Goal: Task Accomplishment & Management: Complete application form

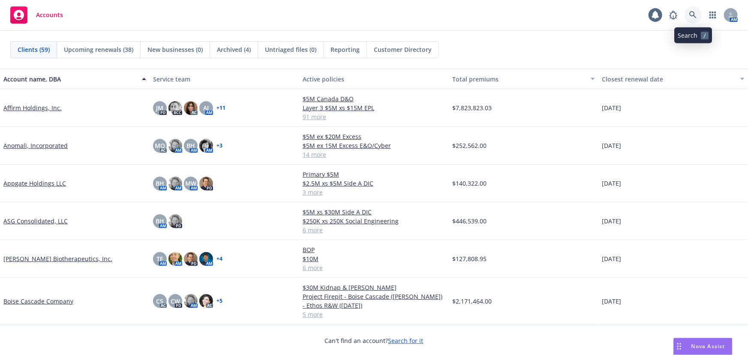
click at [692, 17] on icon at bounding box center [694, 15] width 8 height 8
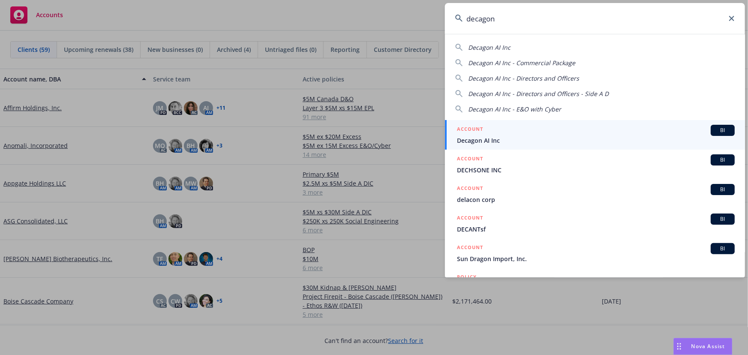
type input "decagon"
click at [584, 133] on div "ACCOUNT BI" at bounding box center [596, 130] width 278 height 11
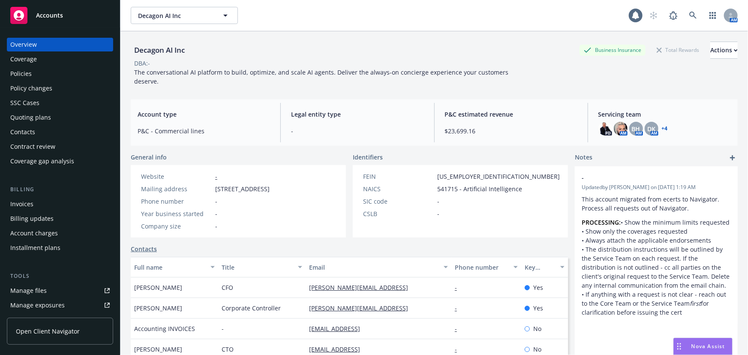
click at [48, 114] on div "Quoting plans" at bounding box center [30, 118] width 41 height 14
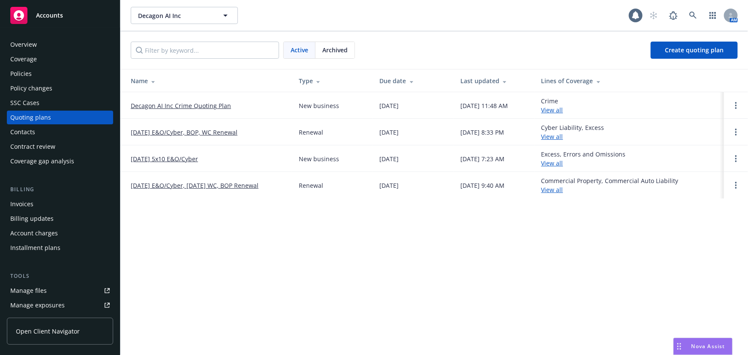
click at [198, 106] on link "Decagon AI Inc Crime Quoting Plan" at bounding box center [181, 105] width 100 height 9
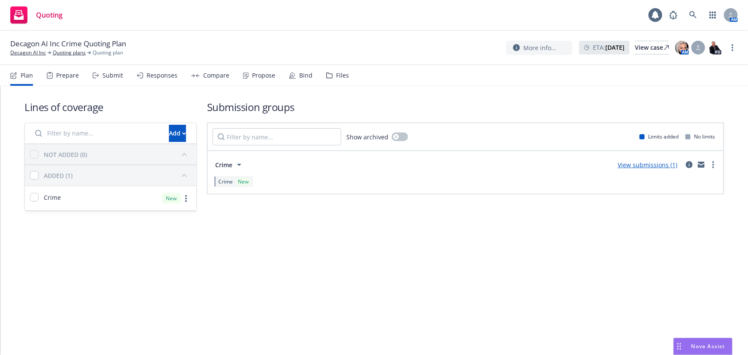
click at [107, 75] on div "Submit" at bounding box center [113, 75] width 21 height 7
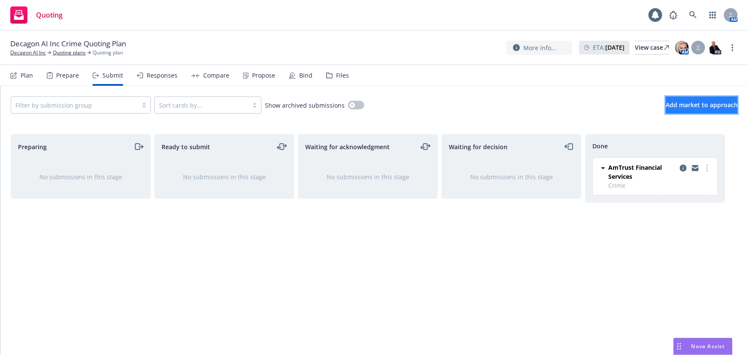
click at [697, 109] on button "Add market to approach" at bounding box center [702, 105] width 72 height 17
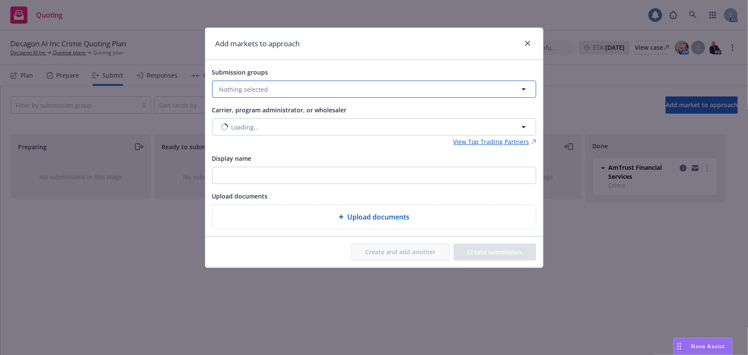
click at [298, 83] on button "Nothing selected" at bounding box center [374, 89] width 324 height 17
click at [266, 144] on div "Crime Crime No limits" at bounding box center [379, 135] width 294 height 21
checkbox input "true"
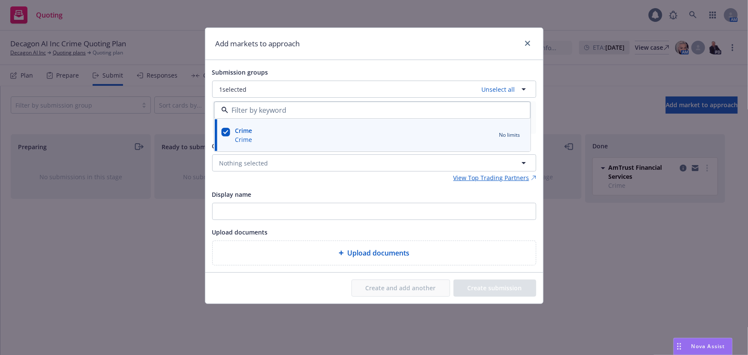
click at [346, 190] on div "Display name" at bounding box center [374, 194] width 324 height 10
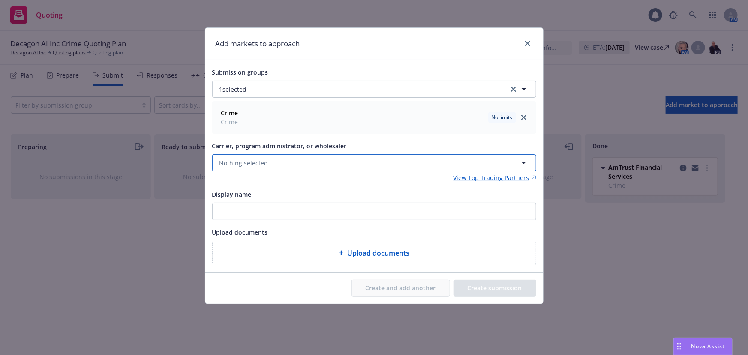
click at [283, 162] on button "Nothing selected" at bounding box center [374, 162] width 324 height 17
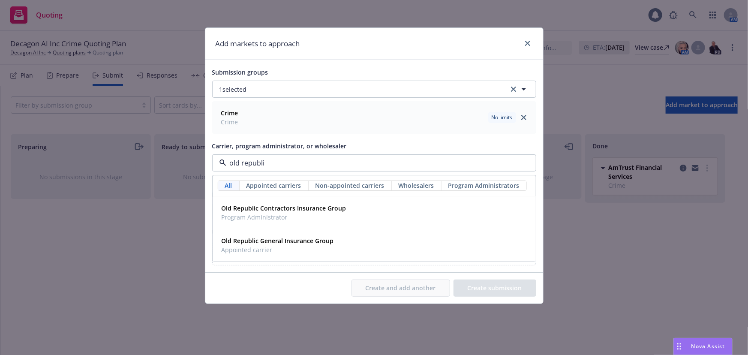
type input "old republic"
click at [281, 243] on strong "Old Republic General Insurance Group" at bounding box center [278, 241] width 112 height 8
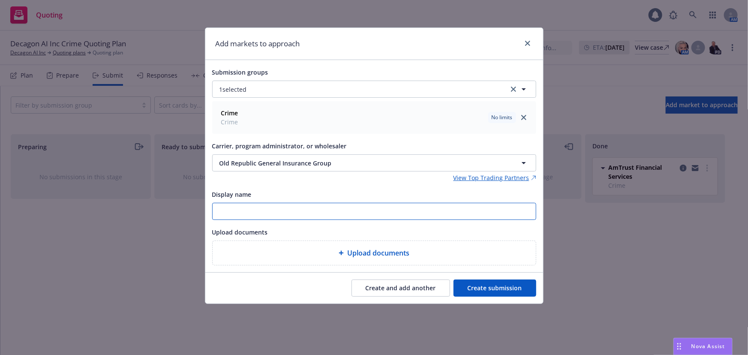
click at [296, 204] on input "Display name" at bounding box center [374, 211] width 323 height 16
click at [313, 182] on div "View Top Trading Partners" at bounding box center [374, 177] width 324 height 9
click at [343, 62] on div "Submission groups 1 selected Crime Crime No limits Carrier, program administrat…" at bounding box center [374, 166] width 338 height 212
click at [480, 290] on button "Create submission" at bounding box center [495, 288] width 83 height 17
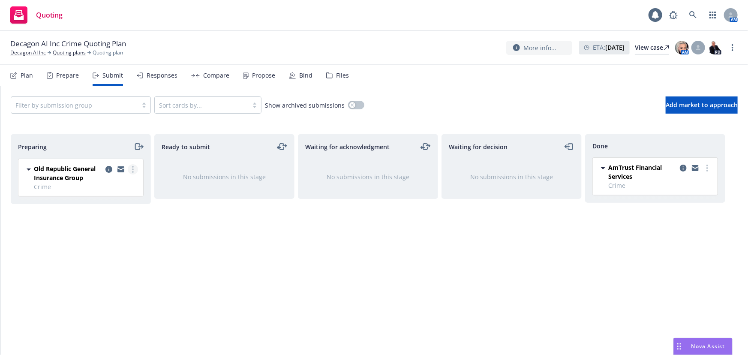
click at [131, 168] on link "more" at bounding box center [133, 169] width 10 height 10
click at [109, 238] on span "Add accepted decision" at bounding box center [95, 238] width 86 height 8
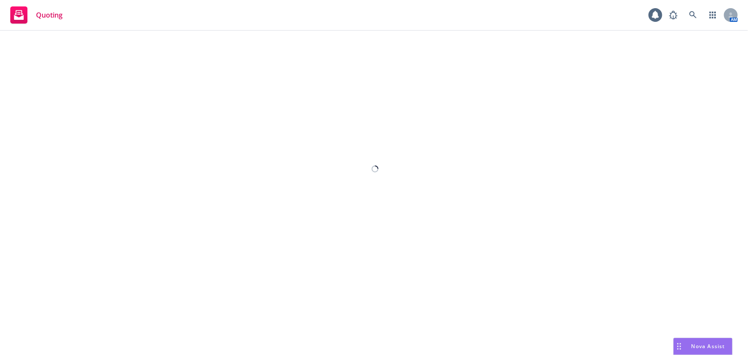
select select "12"
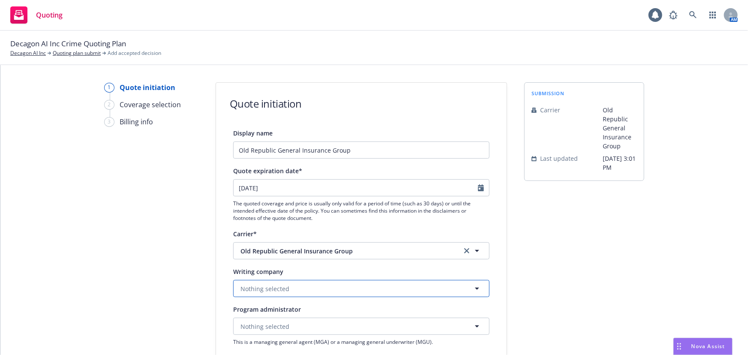
click at [347, 290] on button "Nothing selected" at bounding box center [361, 288] width 256 height 17
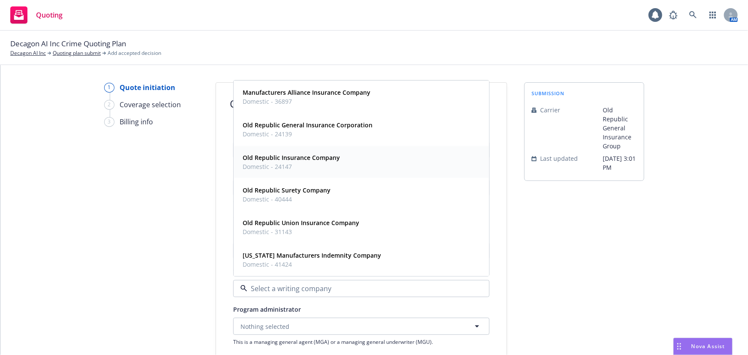
click at [314, 162] on span "Domestic - 24147" at bounding box center [291, 166] width 97 height 9
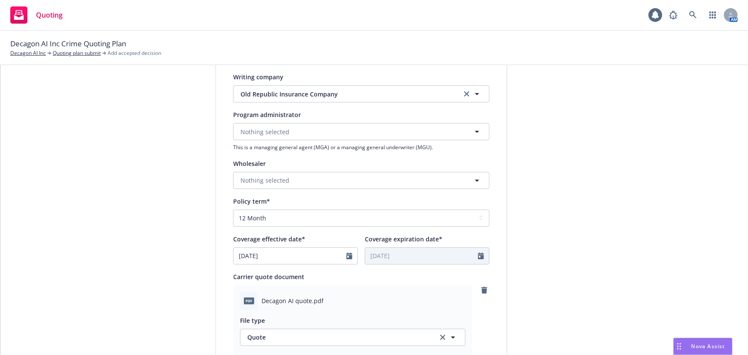
scroll to position [351, 0]
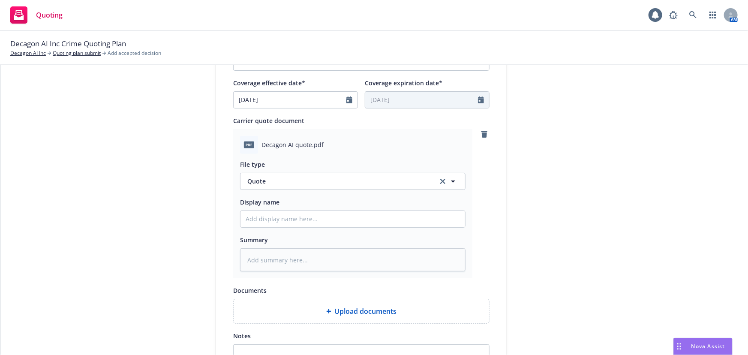
click at [363, 235] on div "Summary" at bounding box center [353, 240] width 226 height 10
click at [373, 220] on input "Display name" at bounding box center [353, 219] width 225 height 16
type textarea "x"
type input "0"
type textarea "x"
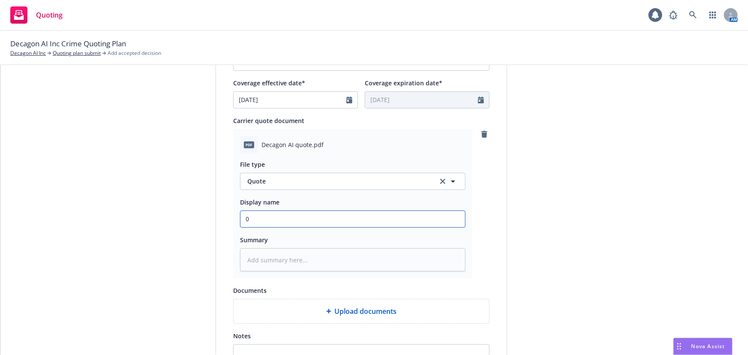
type input "00"
type textarea "x"
type input "00"
type textarea "x"
type input "00 D"
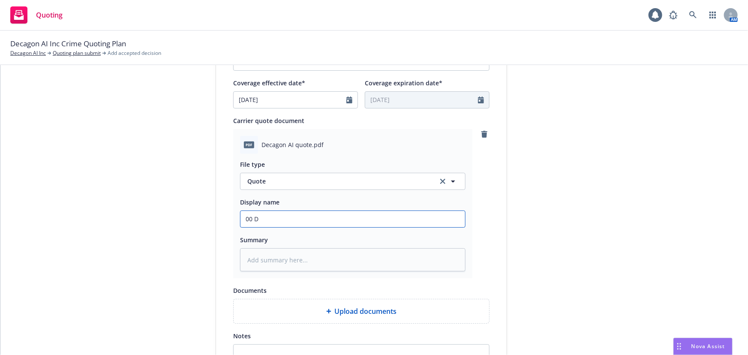
type textarea "x"
type input "00 De"
type textarea "x"
type input "00 Dec"
type textarea "x"
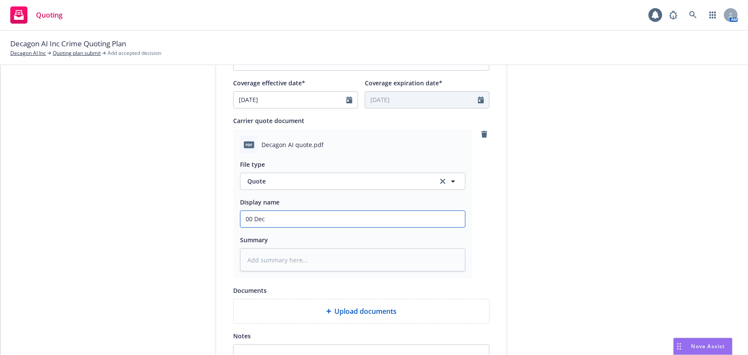
type input "00 Deca"
type textarea "x"
type input "00 Decag"
type textarea "x"
type input "00 Decago"
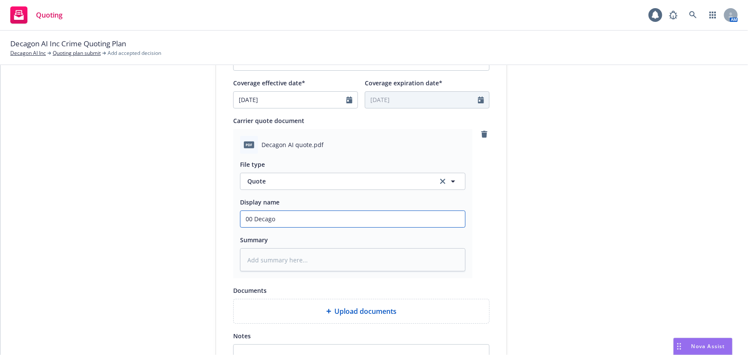
type textarea "x"
type input "00 Decagon"
type textarea "x"
type input "00 Decagon"
type textarea "x"
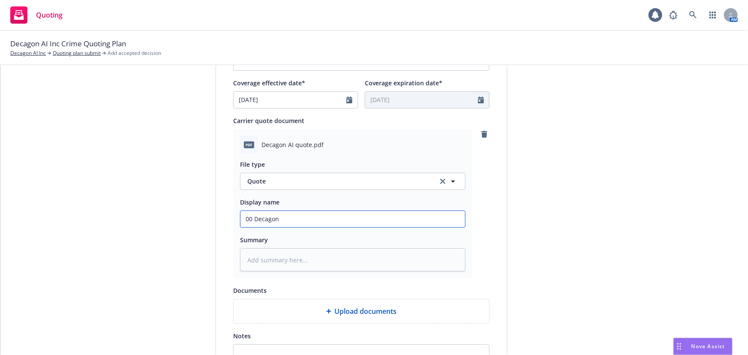
type input "00 Decagon O"
type textarea "x"
type input "00 Decagon OP"
type textarea "x"
type input "00 Decagon O"
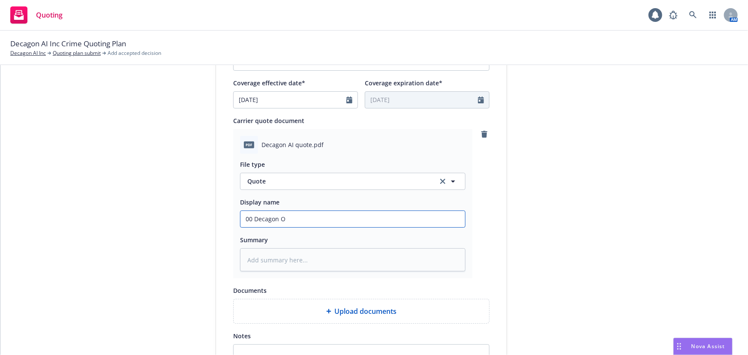
type textarea "x"
type input "00 Decagon Ol"
type textarea "x"
type input "00 Decagon Old"
type textarea "x"
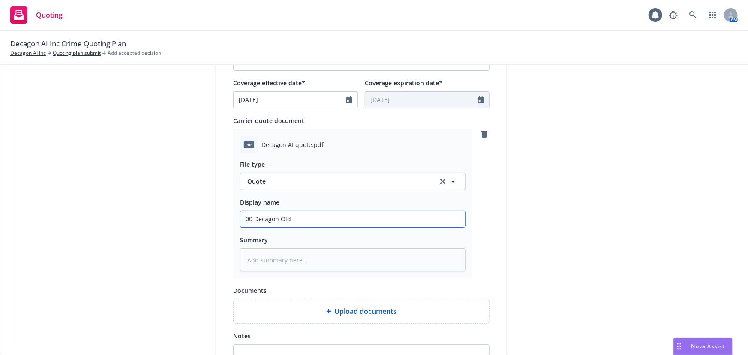
type input "00 Decagon Old"
type textarea "x"
type input "00 Decagon Old R"
type textarea "x"
type input "00 Decagon Old Re"
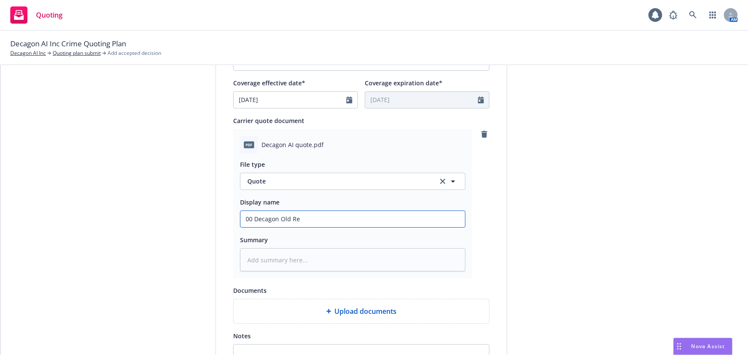
type textarea "x"
type input "00 Decagon Old Rep"
type textarea "x"
type input "00 Decagon Old Repu"
type textarea "x"
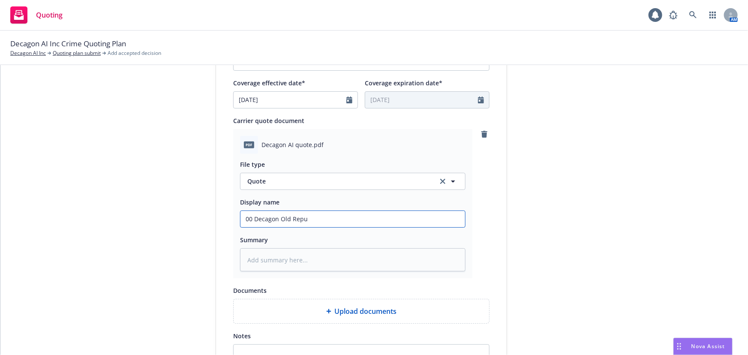
type input "00 Decagon Old Repub"
type textarea "x"
type input "00 Decagon Old Republ"
type textarea "x"
type input "00 Decagon Old Republi"
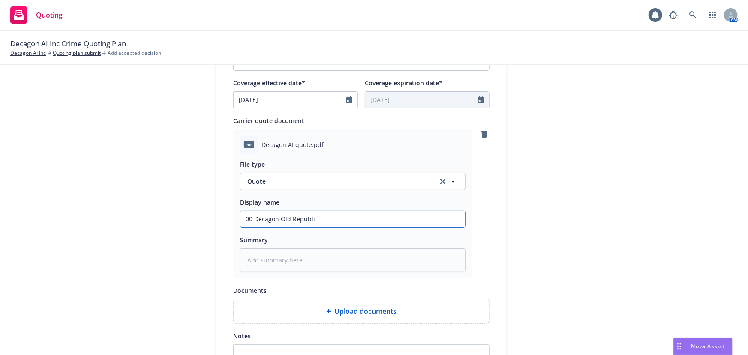
type textarea "x"
type input "00 Decagon Old Republic"
type textarea "x"
type input "00 Decagon Old Republic"
type textarea "x"
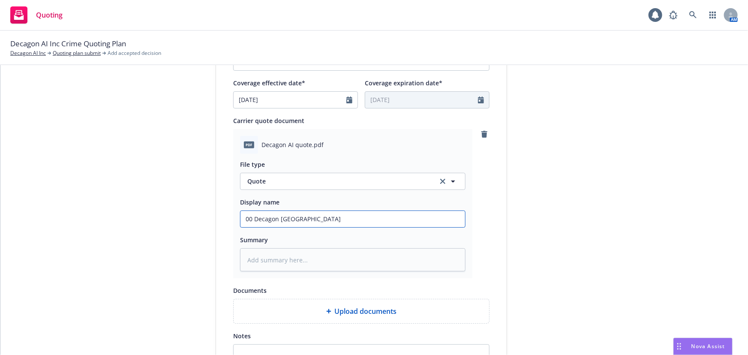
type input "00 Decagon Old Republic $"
type textarea "x"
type input "00 Decagon Old Republic $1"
type textarea "x"
type input "00 Decagon Old Republic $1M"
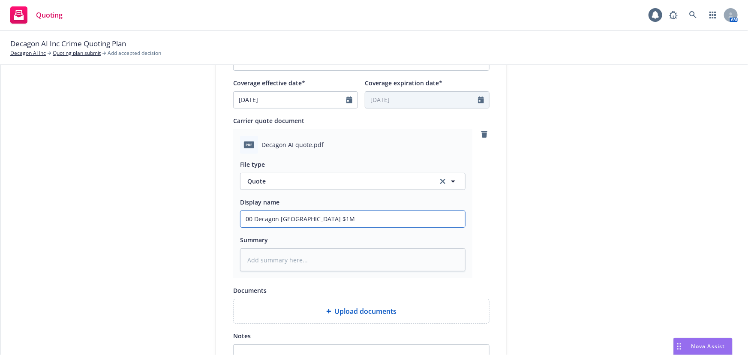
type textarea "x"
type input "00 Decagon Old Republic $1M"
type textarea "x"
type input "00 Decagon Old Republic $1M C"
type textarea "x"
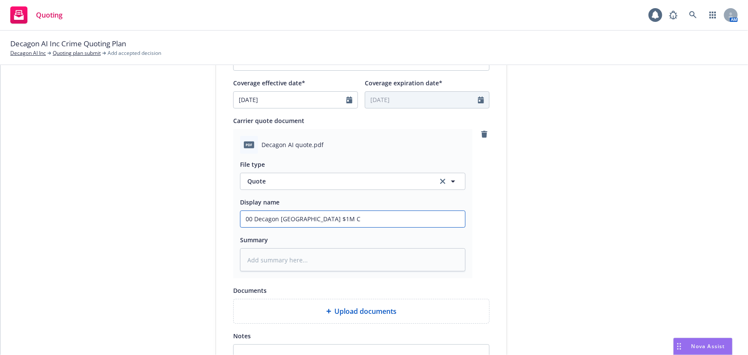
type input "00 Decagon Old Republic $1M Cr"
type textarea "x"
type input "00 Decagon Old Republic $1M Cri"
type textarea "x"
type input "00 Decagon Old Republic $1M Crim"
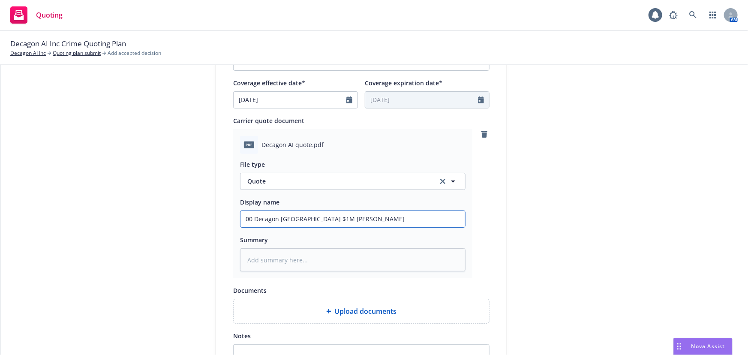
type textarea "x"
type input "00 Decagon Old Republic $1M Crime"
type textarea "x"
type input "00 Decagon Old Republic $1M Crime"
type textarea "x"
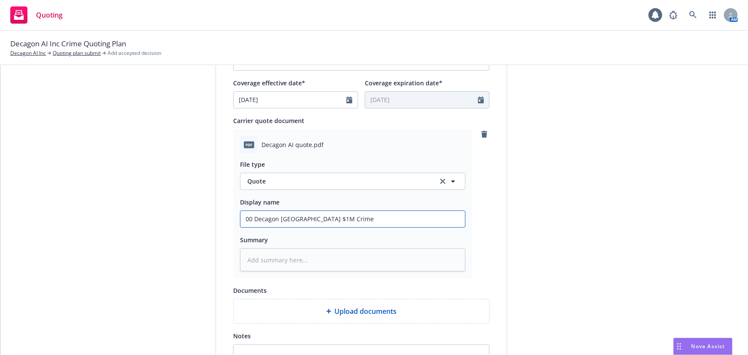
type input "00 Decagon Old Republic $1M Crime Q"
type textarea "x"
type input "00 Decagon Old Republic $1M Crime Qu"
type textarea "x"
type input "00 Decagon Old Republic $1M Crime Quo"
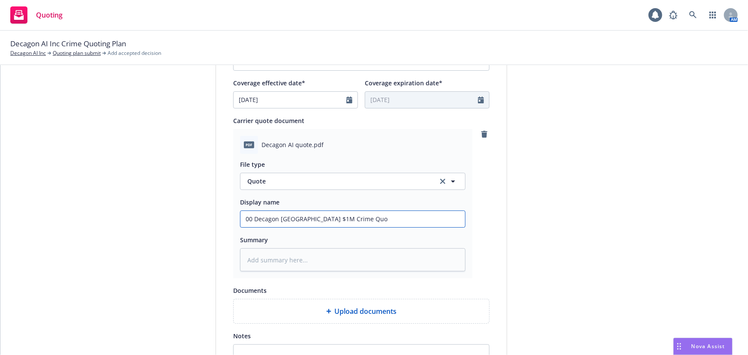
type textarea "x"
type input "00 Decagon Old Republic $1M Crime Quot"
type textarea "x"
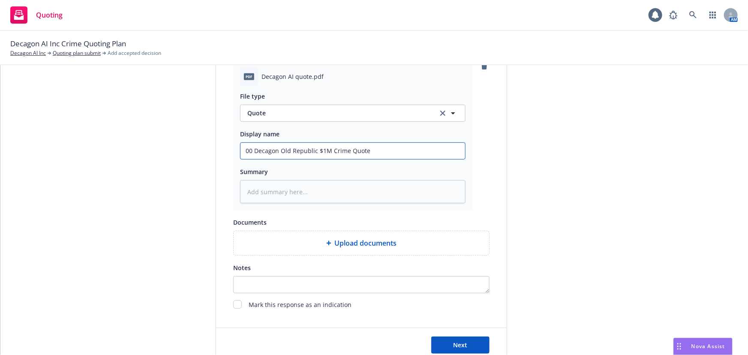
scroll to position [443, 0]
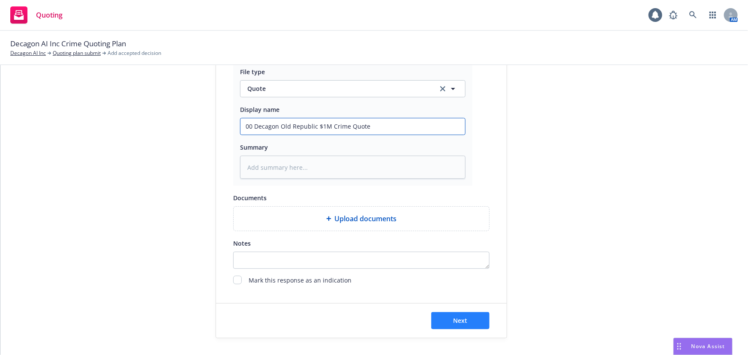
type input "00 Decagon Old Republic $1M Crime Quote"
click at [454, 323] on span "Next" at bounding box center [461, 321] width 14 height 8
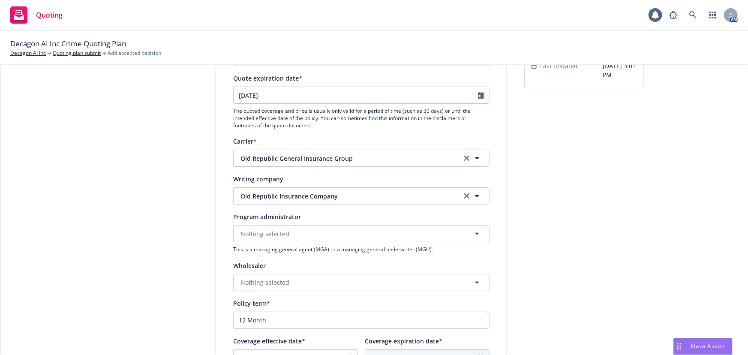
scroll to position [0, 0]
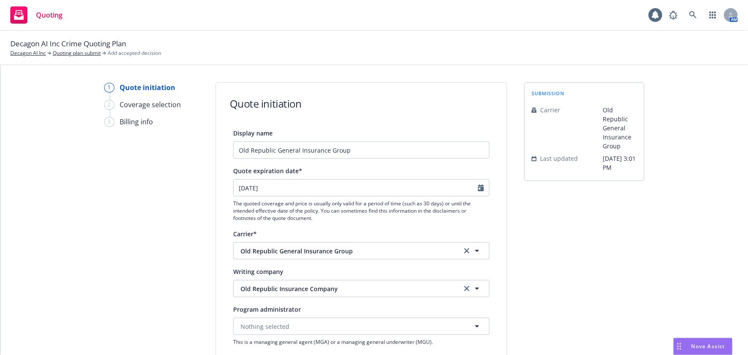
type textarea "x"
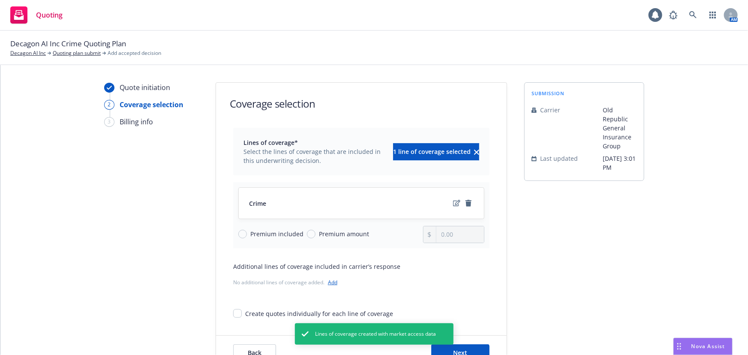
click at [343, 234] on span "Premium amount" at bounding box center [344, 233] width 50 height 9
click at [316, 234] on input "Premium amount" at bounding box center [311, 234] width 9 height 9
radio input "true"
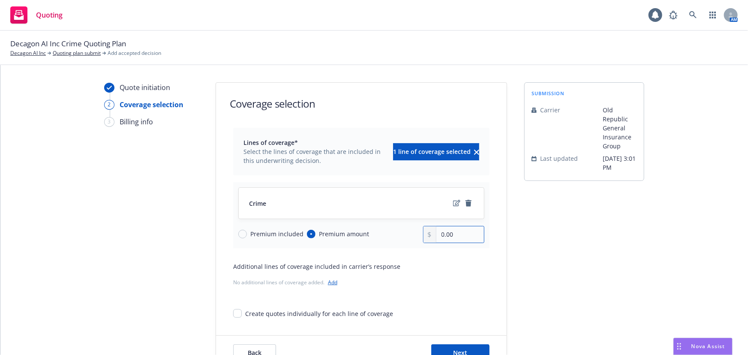
drag, startPoint x: 458, startPoint y: 233, endPoint x: 383, endPoint y: 234, distance: 74.2
click at [383, 234] on div "Premium included Premium amount 0.00" at bounding box center [361, 234] width 246 height 17
type input "6,042.00"
click at [455, 202] on icon "edit" at bounding box center [456, 203] width 7 height 7
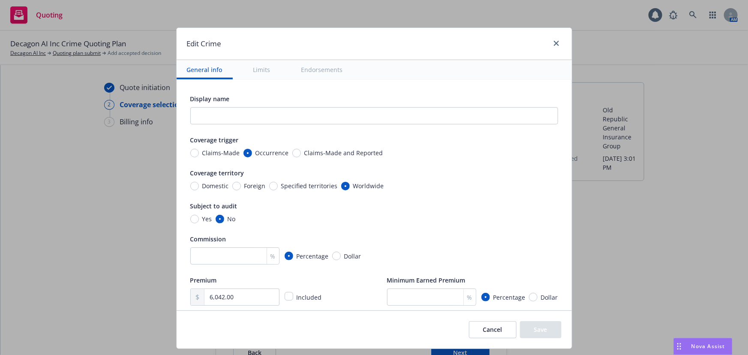
scroll to position [78, 0]
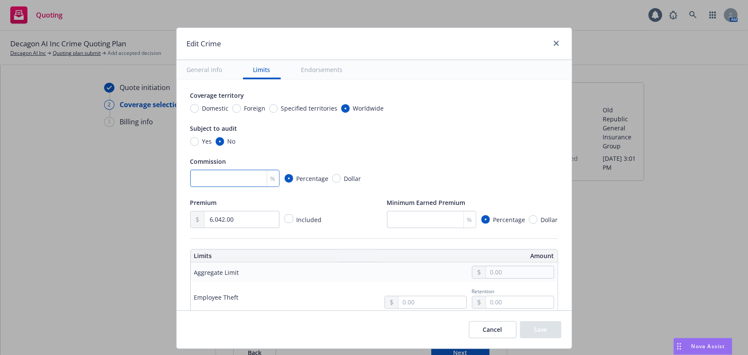
click at [238, 176] on input "number" at bounding box center [234, 178] width 89 height 17
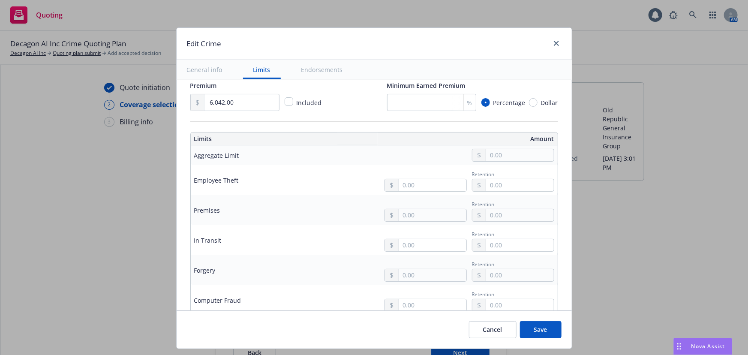
type input "15"
click at [429, 185] on input "text" at bounding box center [432, 185] width 67 height 12
type input "1,000,000.00"
click at [421, 224] on button "$1,000,000.00" at bounding box center [423, 222] width 74 height 16
click at [421, 214] on input "text" at bounding box center [432, 215] width 67 height 12
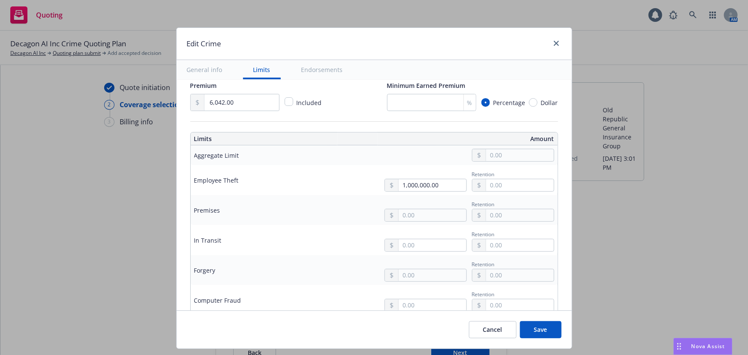
click at [424, 254] on button "$1,000,000.00" at bounding box center [423, 252] width 74 height 16
type input "1,000,000.00"
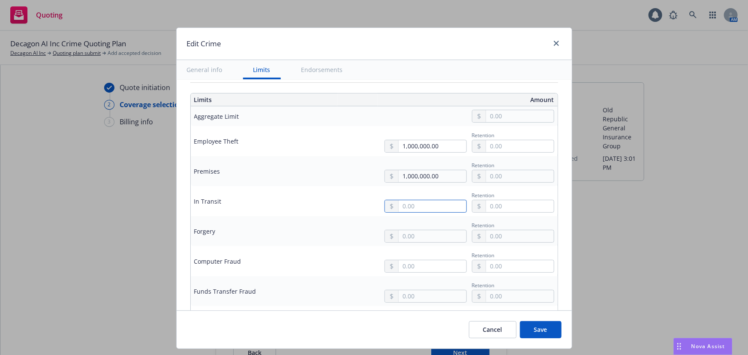
click at [419, 210] on input "text" at bounding box center [432, 206] width 67 height 12
click at [408, 249] on button "$1,000,000.00" at bounding box center [423, 243] width 74 height 16
type input "1,000,000.00"
click at [408, 240] on input "text" at bounding box center [432, 236] width 67 height 12
type input "1,000,000.00"
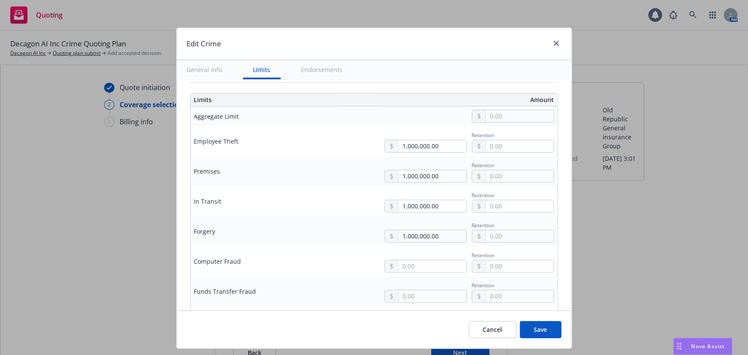
click at [409, 272] on button "$1,000,000.00" at bounding box center [423, 272] width 74 height 16
click at [408, 263] on input "text" at bounding box center [432, 266] width 67 height 12
type input "1,000,000.00"
click at [413, 195] on button "$1,000,000.00" at bounding box center [423, 196] width 74 height 16
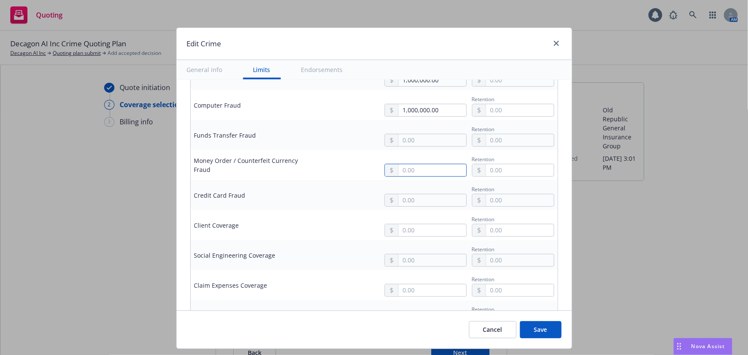
click at [413, 169] on input "text" at bounding box center [432, 170] width 67 height 12
type input "1,000,000.00"
click at [410, 208] on button "$1,000,000.00" at bounding box center [423, 207] width 74 height 16
click at [414, 142] on input "text" at bounding box center [432, 140] width 67 height 12
click at [411, 185] on button "$2,000,000.00" at bounding box center [423, 193] width 74 height 16
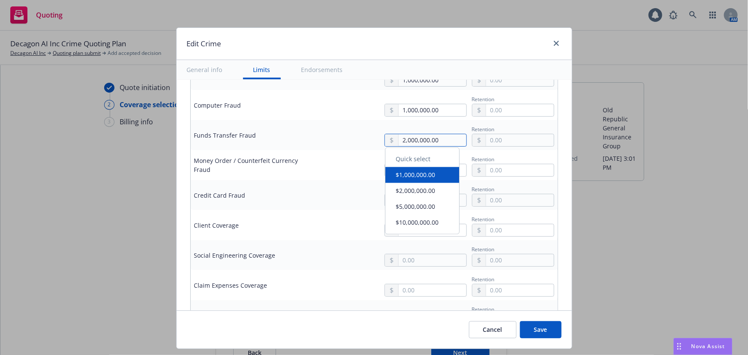
click at [414, 139] on input "2,000,000.00" at bounding box center [432, 140] width 67 height 12
type input "1,000,000.00"
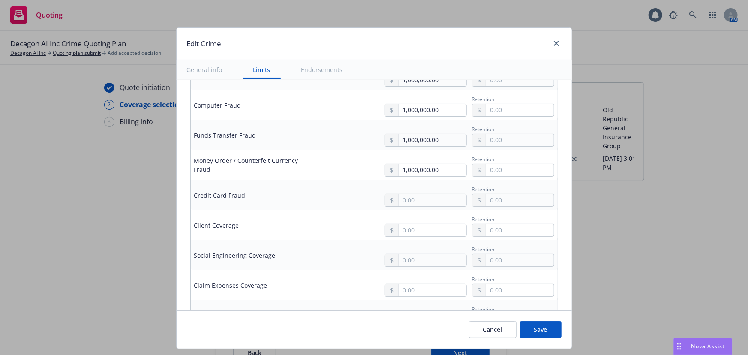
click at [408, 179] on button "$1,000,000.00" at bounding box center [423, 176] width 74 height 16
click at [409, 194] on input "text" at bounding box center [432, 200] width 67 height 12
type input "1,000,000.00"
click at [413, 234] on button "$1,000,000.00" at bounding box center [423, 237] width 74 height 16
click at [411, 225] on input "text" at bounding box center [432, 230] width 67 height 12
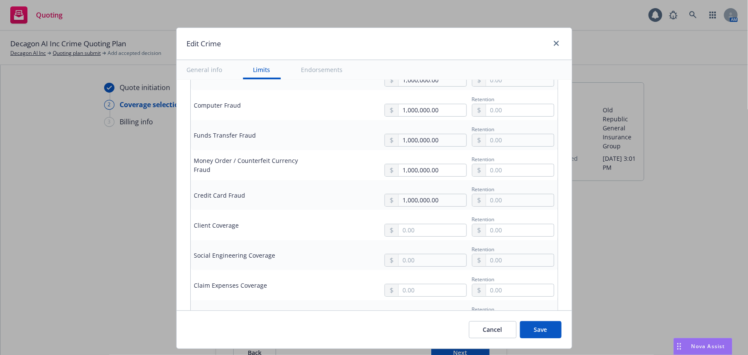
type input "1,000,000.00"
click at [413, 274] on div "Quick select $1,000,000.00 $2,000,000.00 $5,000,000.00 $10,000,000.00" at bounding box center [422, 282] width 75 height 87
click at [433, 265] on div at bounding box center [426, 260] width 82 height 13
click at [436, 261] on input "text" at bounding box center [432, 260] width 67 height 12
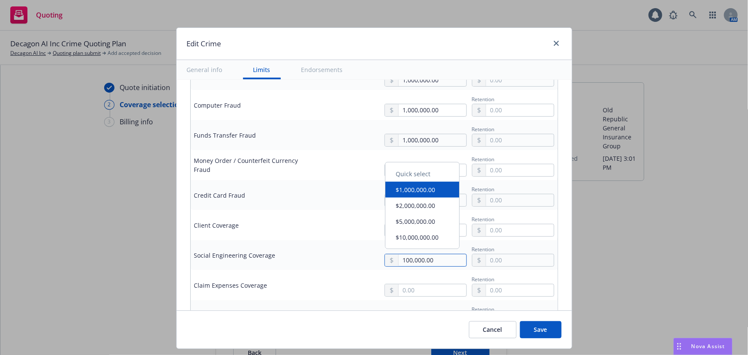
type input "100,000.00"
click at [515, 258] on input "text" at bounding box center [519, 260] width 67 height 12
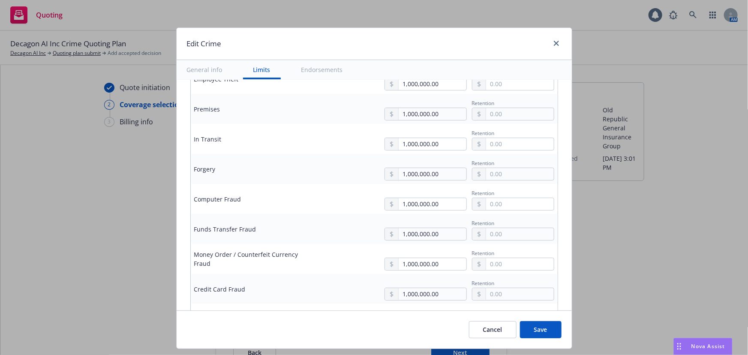
scroll to position [195, 0]
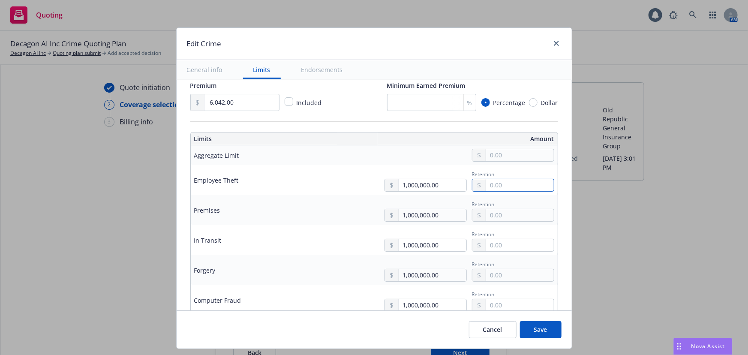
click at [513, 182] on input "text" at bounding box center [519, 185] width 67 height 12
drag, startPoint x: 519, startPoint y: 189, endPoint x: 464, endPoint y: 181, distance: 55.4
click at [464, 181] on div "1,000,000.00 Retention 25,000.00" at bounding box center [466, 180] width 177 height 23
type input "25,000.00"
click at [529, 215] on input "text" at bounding box center [519, 215] width 67 height 12
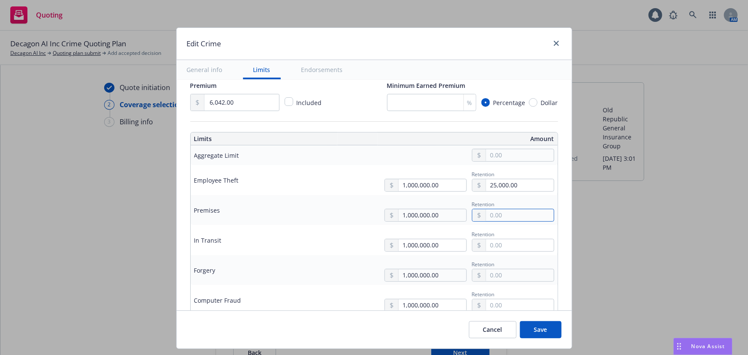
paste input "25,000.00"
type input "25,000.00"
click at [515, 241] on input "text" at bounding box center [519, 245] width 67 height 12
paste input "25,000.00"
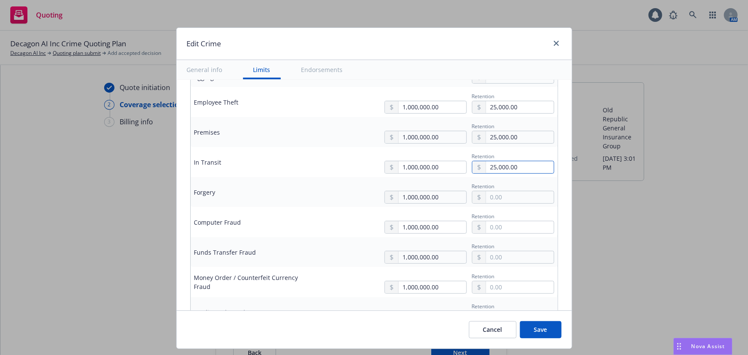
type input "25,000.00"
click at [518, 198] on input "text" at bounding box center [519, 197] width 67 height 12
paste input "25,000.00"
type input "25,000.00"
click at [492, 222] on input "text" at bounding box center [519, 227] width 67 height 12
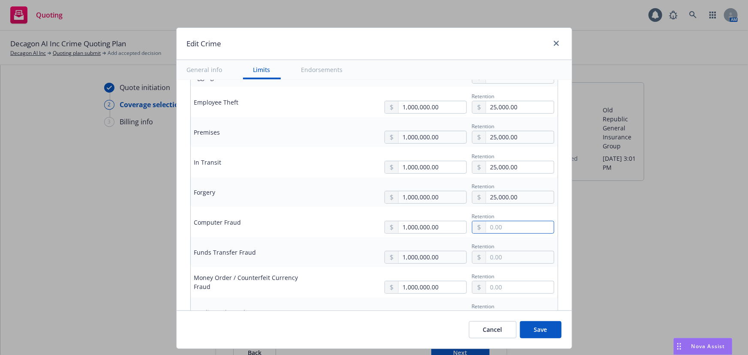
paste input "25,000.00"
type input "25,000.00"
click at [506, 262] on td "1,000,000.00 Retention" at bounding box center [439, 252] width 238 height 30
click at [506, 258] on input "text" at bounding box center [519, 257] width 67 height 12
paste input "25,000.00"
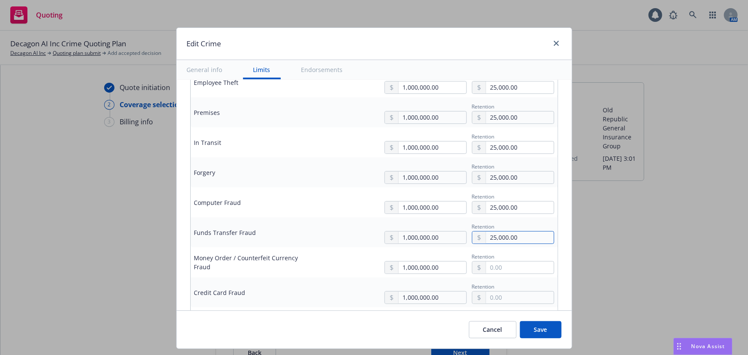
scroll to position [312, 0]
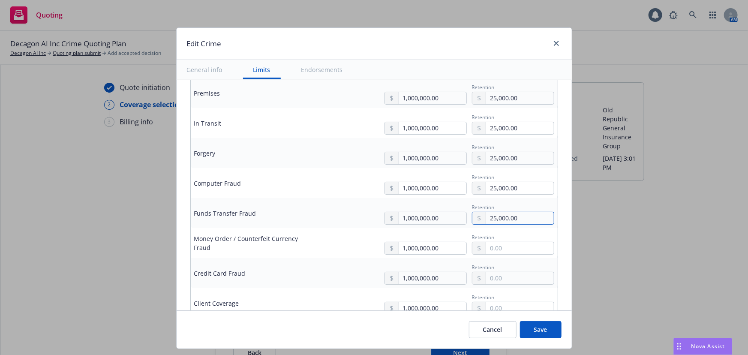
type input "25,000.00"
click at [496, 245] on input "text" at bounding box center [519, 248] width 67 height 12
paste input "25,000.00"
type input "25,000.00"
click at [495, 279] on input "text" at bounding box center [519, 278] width 67 height 12
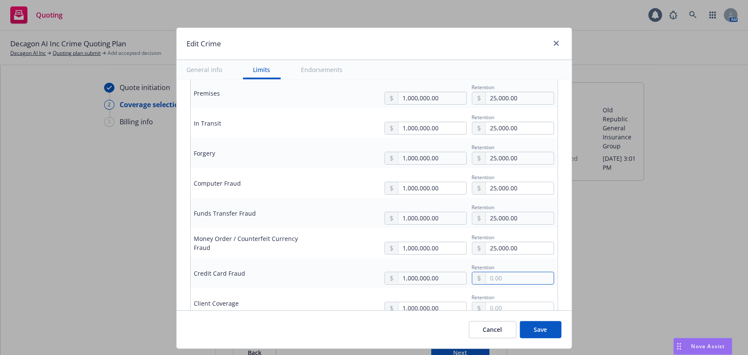
paste input "25,000.00"
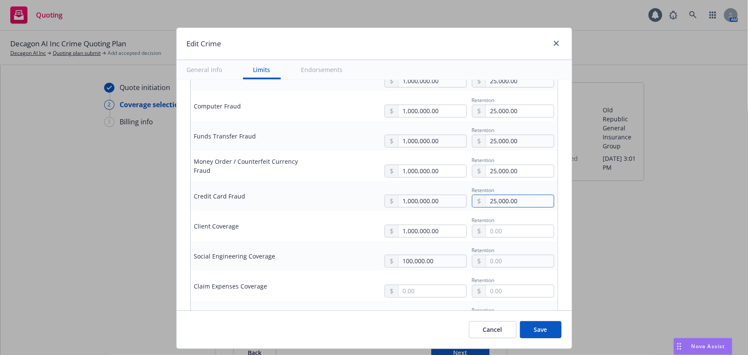
scroll to position [390, 0]
type input "25,000.00"
click at [501, 229] on input "text" at bounding box center [519, 230] width 67 height 12
paste input "25,000.00"
type input "25,000.00"
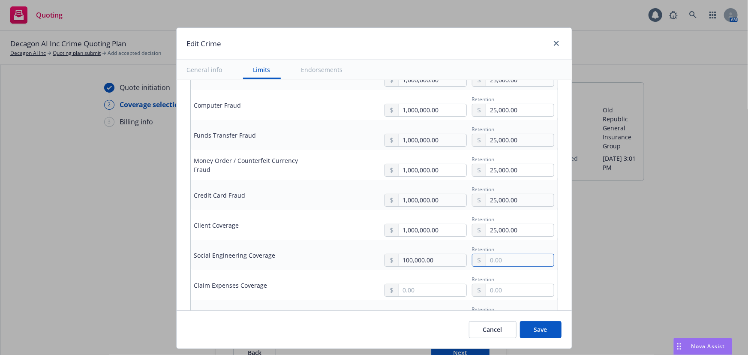
click at [489, 257] on input "text" at bounding box center [519, 260] width 67 height 12
paste input "25,000.00"
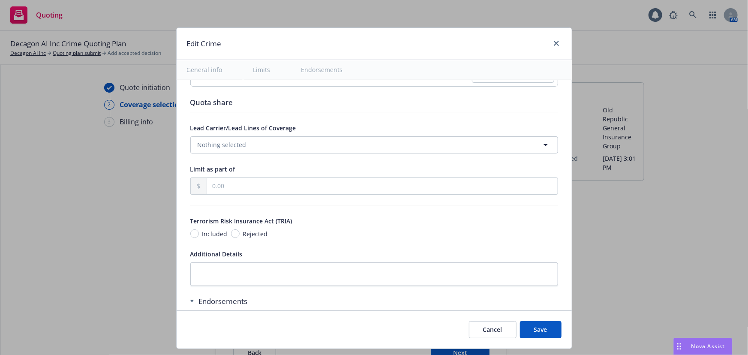
scroll to position [819, 0]
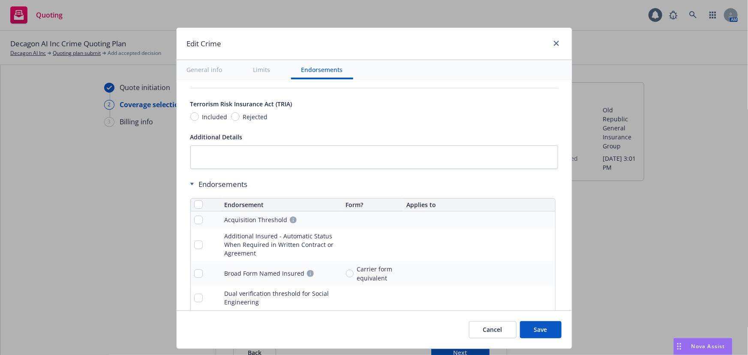
type input "25,000.00"
click at [194, 203] on input "checkbox" at bounding box center [198, 204] width 9 height 9
checkbox input "true"
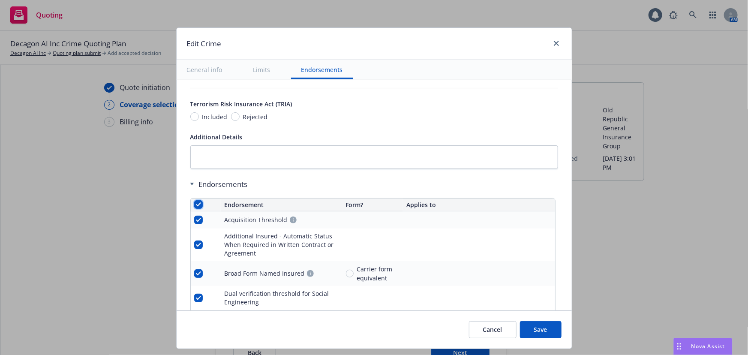
checkbox input "true"
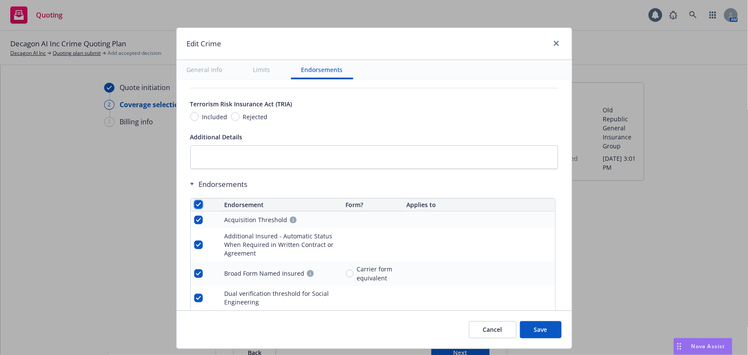
checkbox input "true"
click at [374, 338] on span "Remove endorsements" at bounding box center [360, 336] width 67 height 8
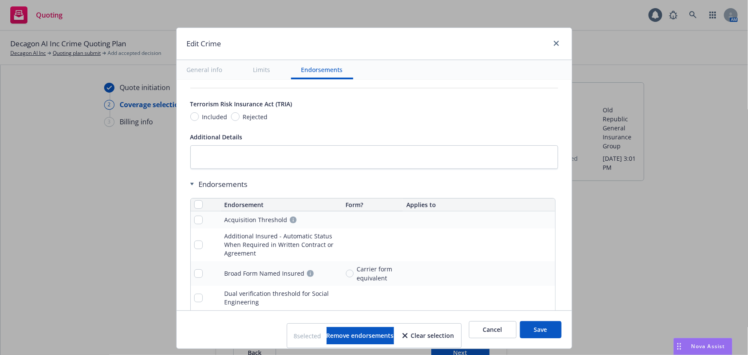
scroll to position [785, 0]
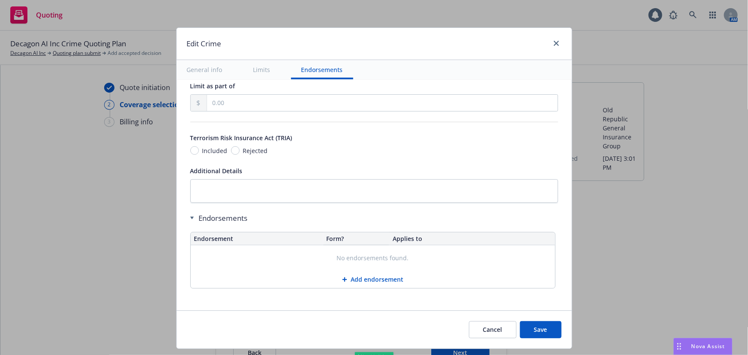
click at [535, 329] on button "Save" at bounding box center [541, 329] width 42 height 17
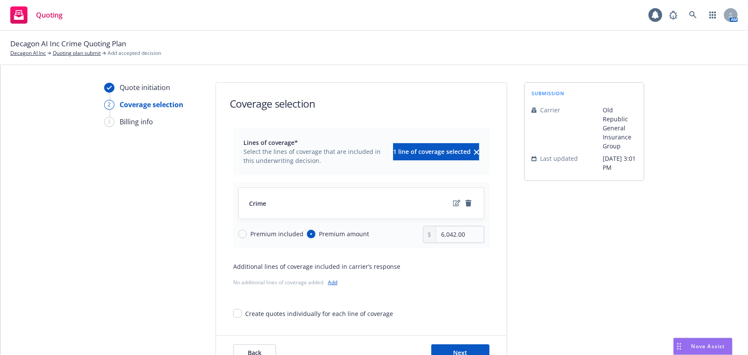
scroll to position [32, 0]
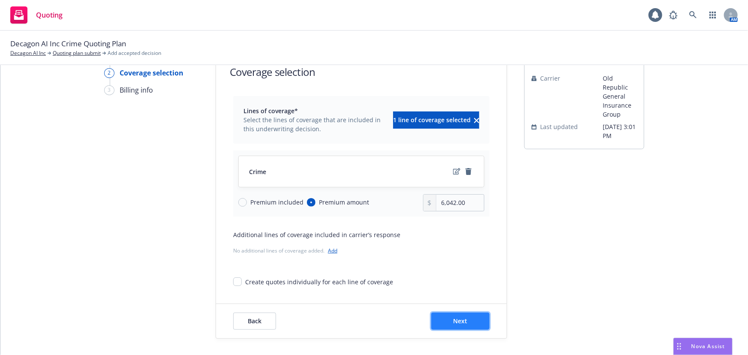
click at [451, 314] on button "Next" at bounding box center [460, 321] width 58 height 17
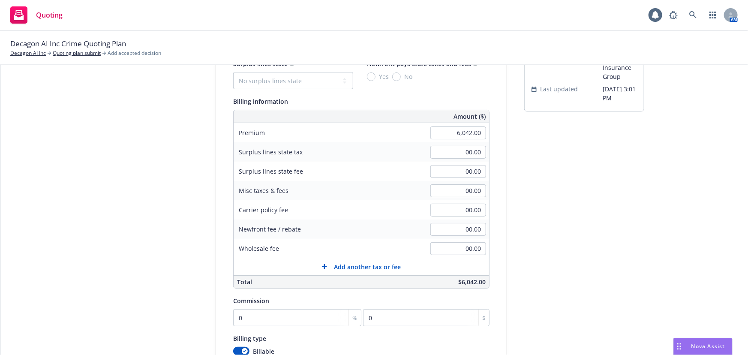
scroll to position [71, 0]
click at [267, 321] on input "0" at bounding box center [297, 316] width 128 height 17
type input "1"
type input "60.42"
type input "15"
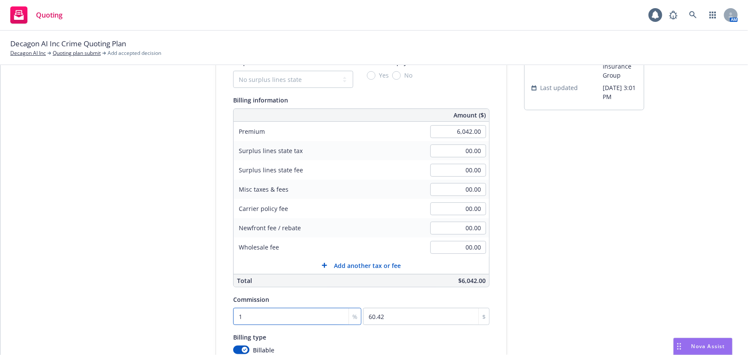
type input "906.3"
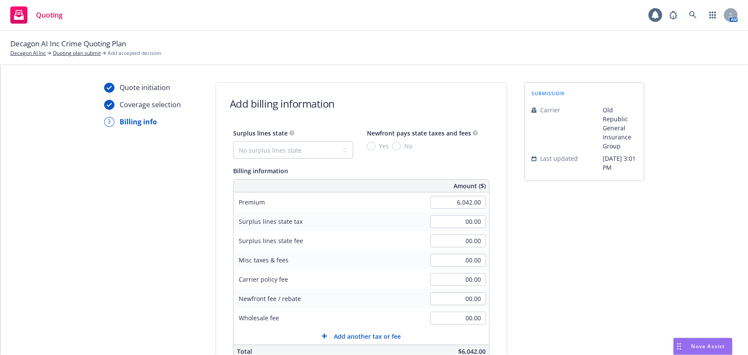
scroll to position [0, 0]
type input "15"
click at [329, 146] on select "No surplus lines state Alaska Alabama Arkansas Arizona California Colorado Conn…" at bounding box center [293, 150] width 120 height 17
select select "CA"
click at [233, 142] on select "No surplus lines state Alaska Alabama Arkansas Arizona California Colorado Conn…" at bounding box center [293, 150] width 120 height 17
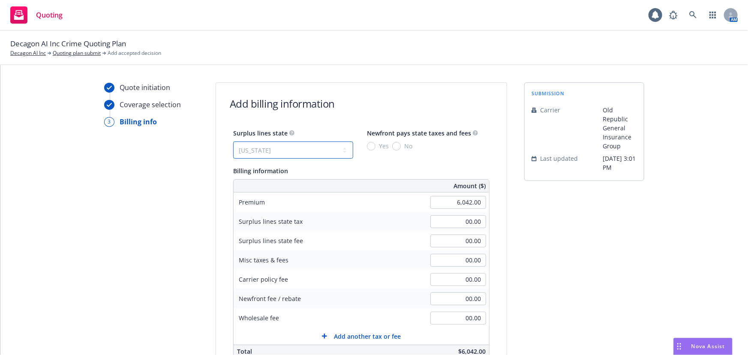
type input "181.26"
type input "10.88"
click at [367, 146] on input "Yes" at bounding box center [371, 146] width 9 height 9
radio input "true"
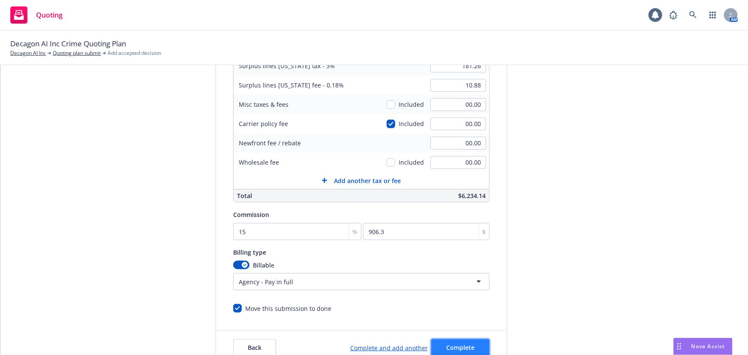
click at [455, 346] on span "Complete" at bounding box center [460, 348] width 28 height 8
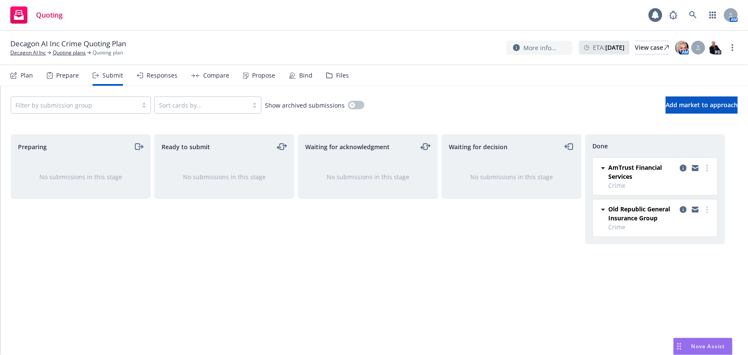
click at [157, 78] on div "Responses" at bounding box center [162, 75] width 31 height 7
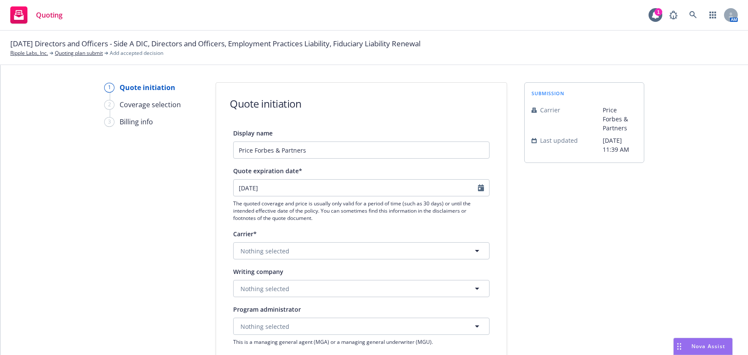
select select "12"
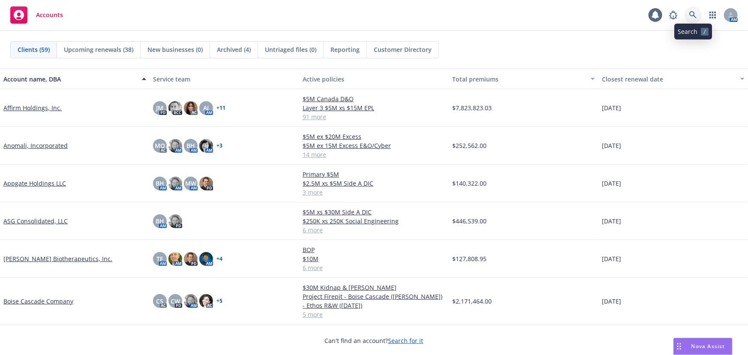
click at [692, 17] on icon at bounding box center [694, 15] width 8 height 8
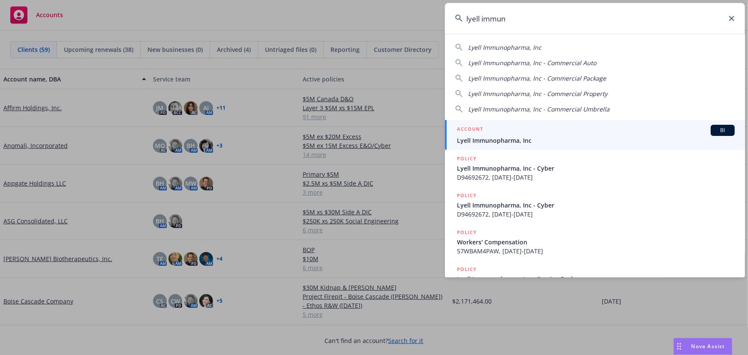
type input "lyell immun"
click at [531, 138] on span "Lyell Immunopharma, Inc" at bounding box center [596, 140] width 278 height 9
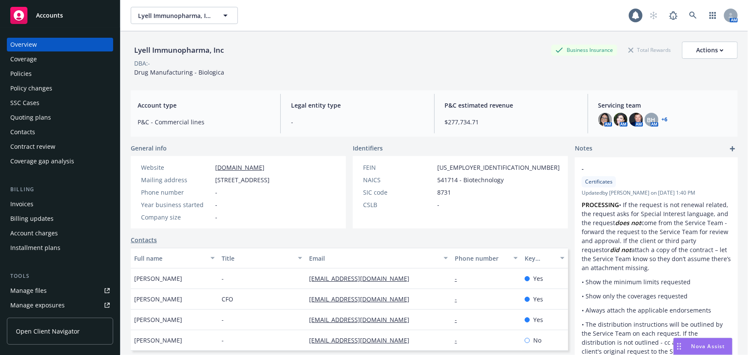
click at [35, 78] on div "Policies" at bounding box center [60, 74] width 100 height 14
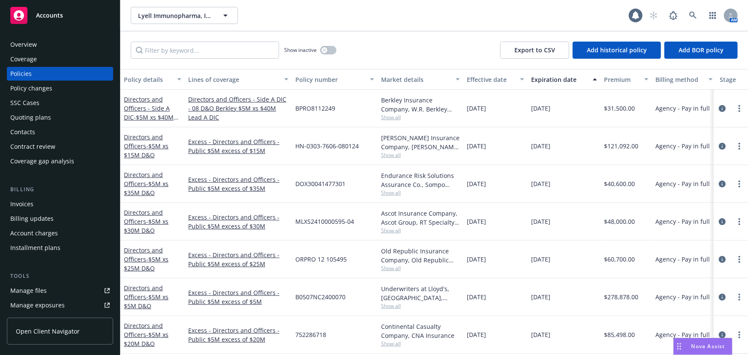
click at [65, 118] on div "Quoting plans" at bounding box center [60, 118] width 100 height 14
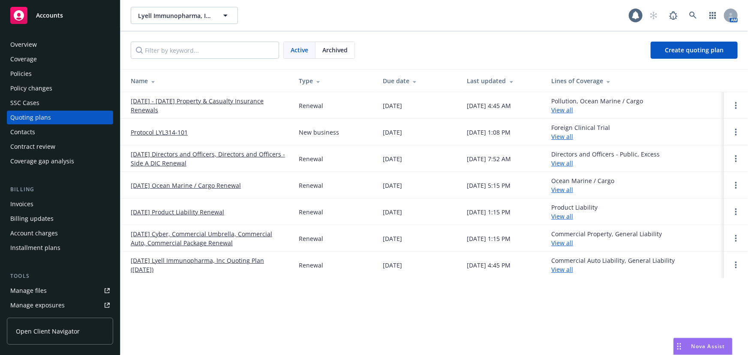
click at [182, 156] on link "[DATE] Directors and Officers, Directors and Officers - Side A DIC Renewal" at bounding box center [208, 159] width 154 height 18
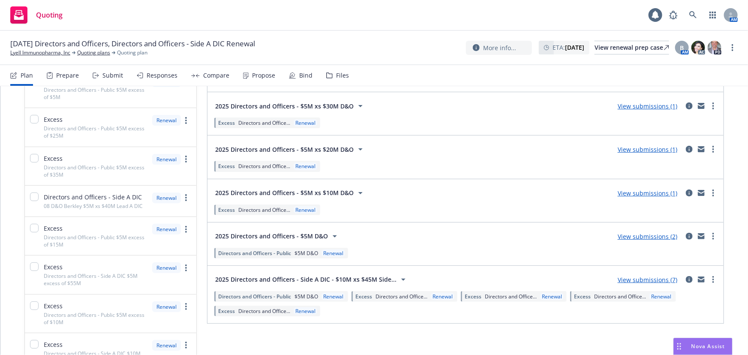
scroll to position [39, 0]
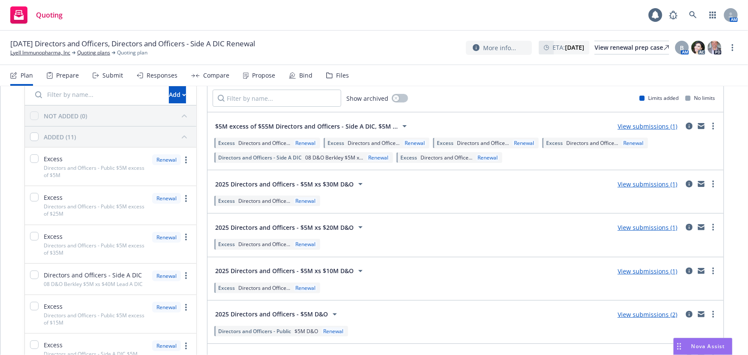
click at [116, 75] on div "Submit" at bounding box center [113, 75] width 21 height 7
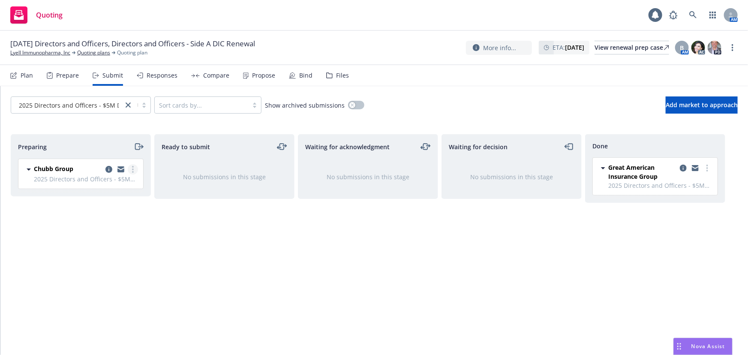
click at [132, 167] on icon "more" at bounding box center [133, 169] width 2 height 7
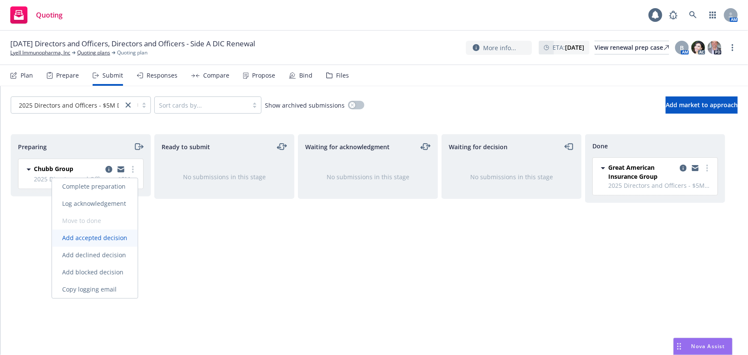
click at [122, 243] on link "Add accepted decision" at bounding box center [95, 238] width 86 height 17
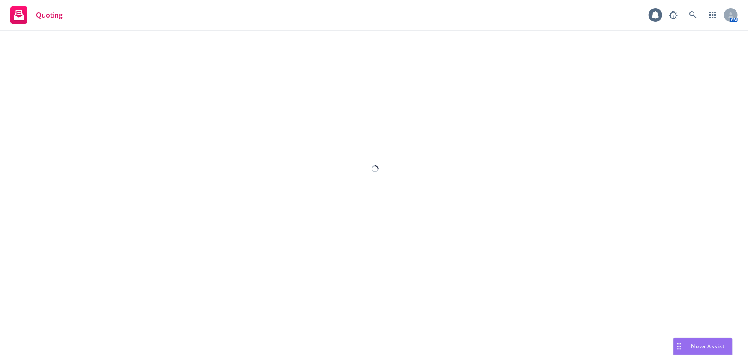
select select "12"
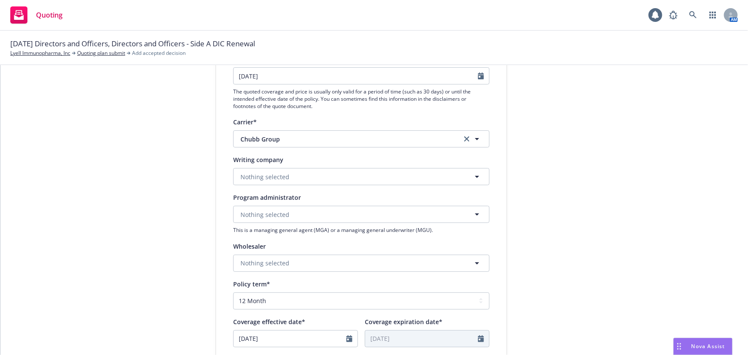
scroll to position [117, 0]
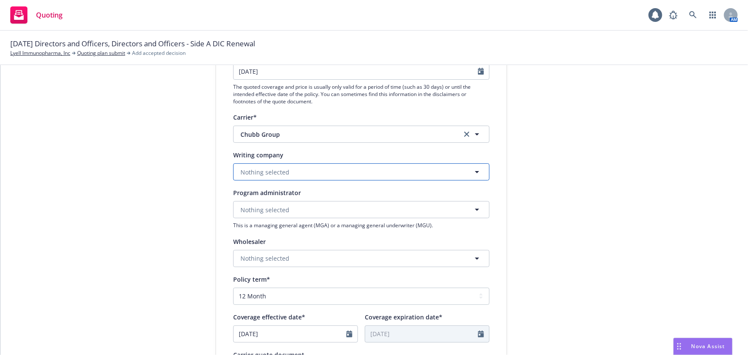
click at [292, 171] on button "Nothing selected" at bounding box center [361, 171] width 256 height 17
type input "fed"
click at [296, 200] on span "Federal Insurance Company" at bounding box center [283, 196] width 81 height 9
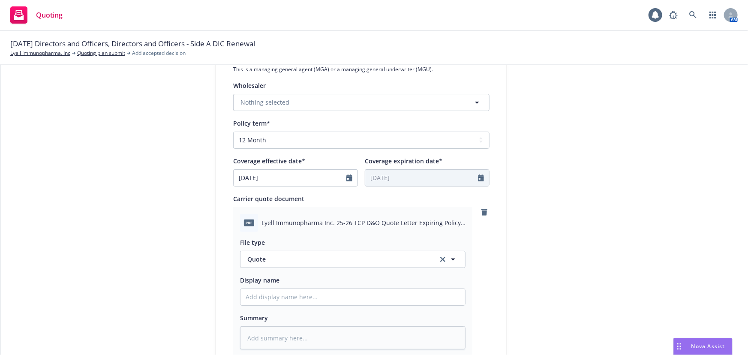
scroll to position [390, 0]
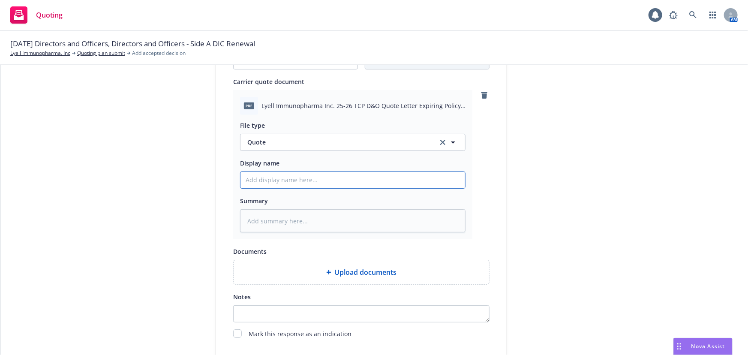
click at [366, 183] on input "Display name" at bounding box center [353, 180] width 225 height 16
type textarea "x"
type input "0"
type textarea "x"
type input "00"
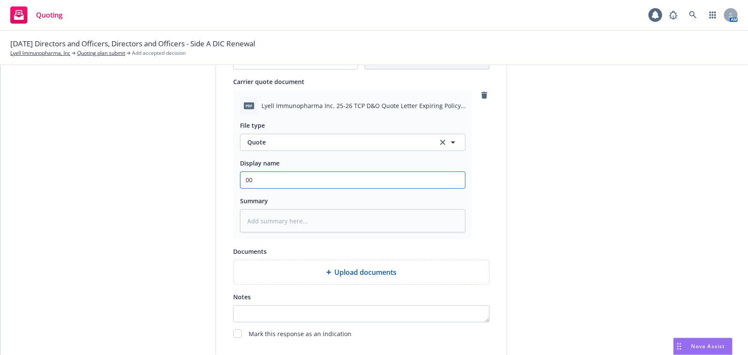
type textarea "x"
type input "00"
type textarea "x"
type input "00 D"
type textarea "x"
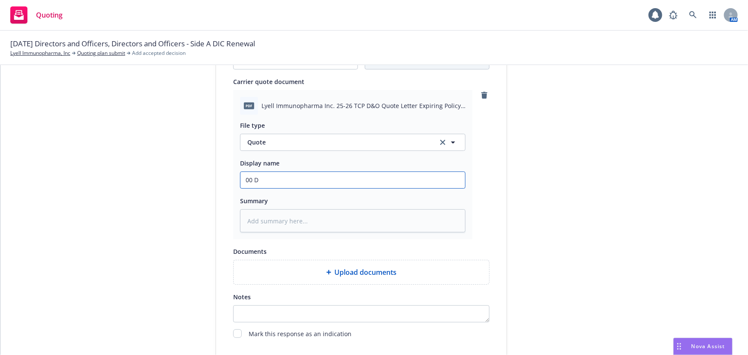
type input "00 D&"
type textarea "x"
type input "00 D&O"
type textarea "x"
type input "00 D&O"
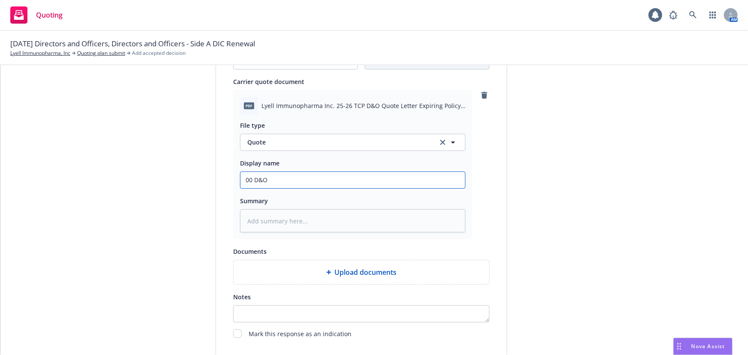
type textarea "x"
type input "00 D&O C"
type textarea "x"
type input "00 D&O Ch"
type textarea "x"
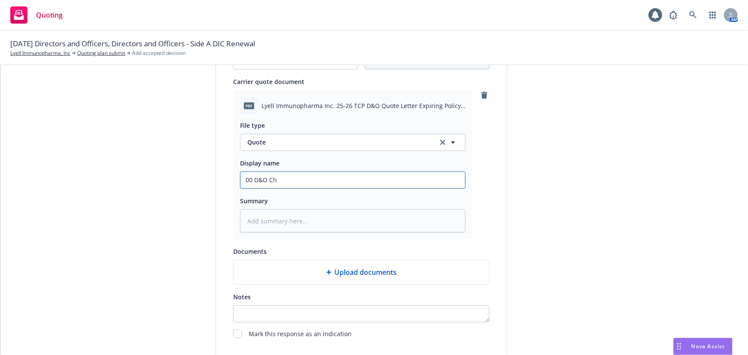
type input "00 D&O Chu"
type textarea "x"
type input "00 D&O Chub"
type textarea "x"
type input "00 D&O Chubb"
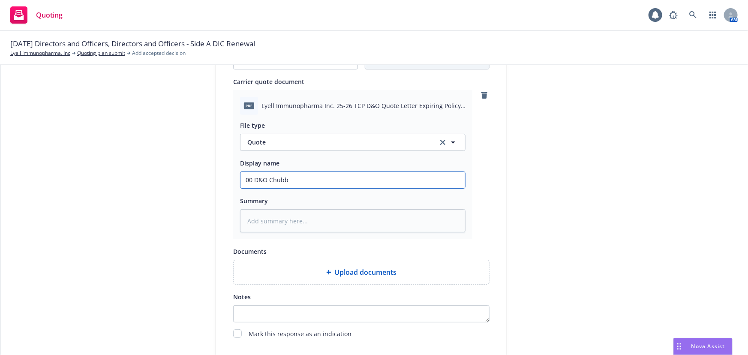
type textarea "x"
type input "00 D&O Chubb"
type textarea "x"
type input "00 D&O Chubb $"
type textarea "x"
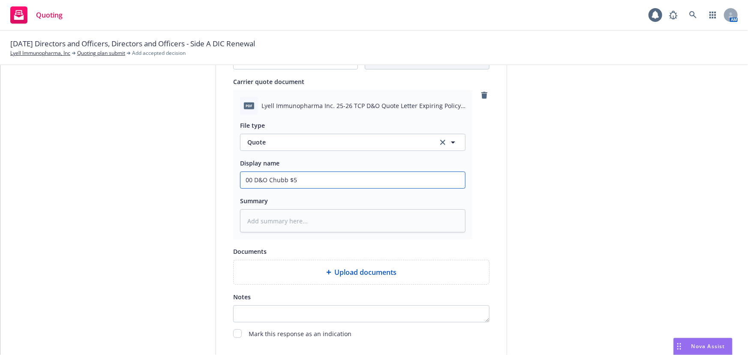
type input "00 D&O Chubb $5M"
type textarea "x"
type input "00 D&O Chubb $5M"
type textarea "x"
type input "00 D&O Chubb $5M Q"
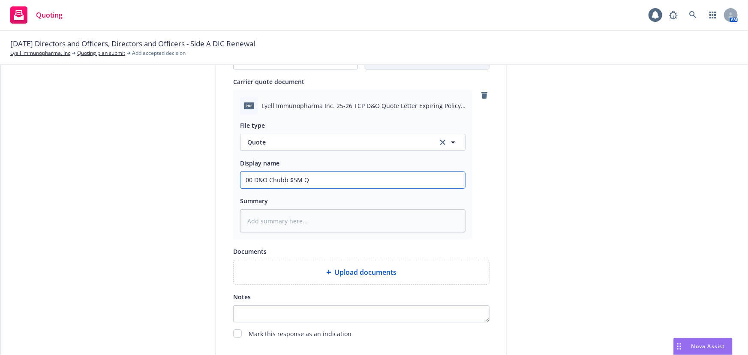
type textarea "x"
type input "00 D&O Chubb $5M Qu"
type textarea "x"
type input "00 D&O Chubb $5M Quo"
type textarea "x"
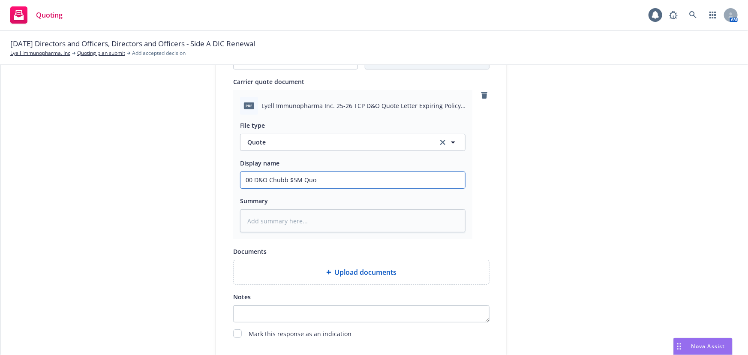
type input "00 D&O Chubb $5M Quot"
type textarea "x"
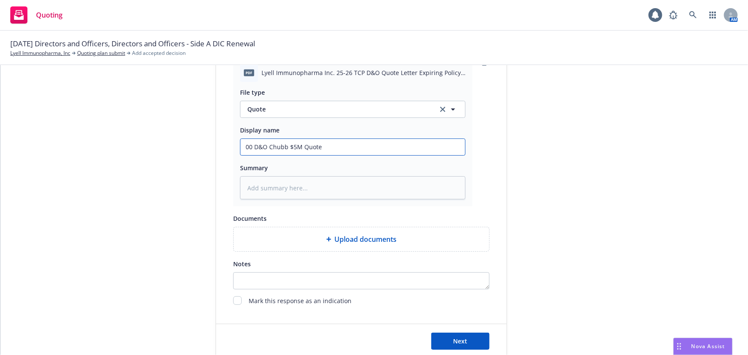
scroll to position [443, 0]
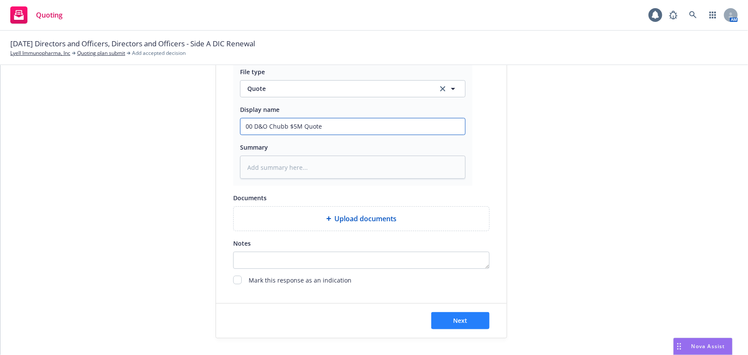
type input "00 D&O Chubb $5M Quote"
click at [468, 321] on button "Next" at bounding box center [460, 320] width 58 height 17
type textarea "x"
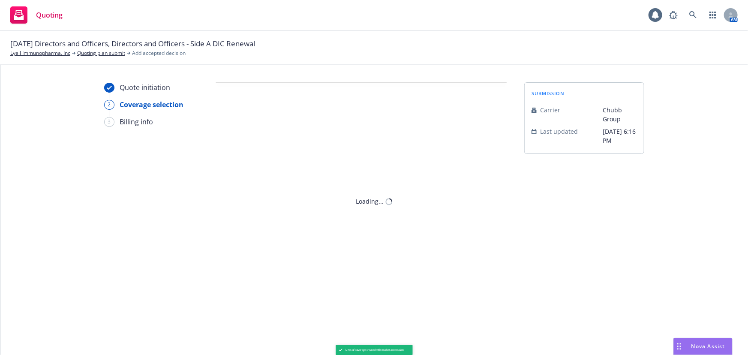
scroll to position [0, 0]
